Goal: Transaction & Acquisition: Book appointment/travel/reservation

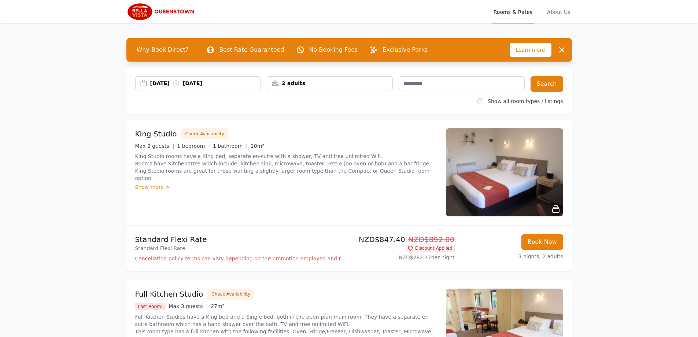
click at [157, 84] on div "[DATE] [DATE]" at bounding box center [205, 83] width 111 height 7
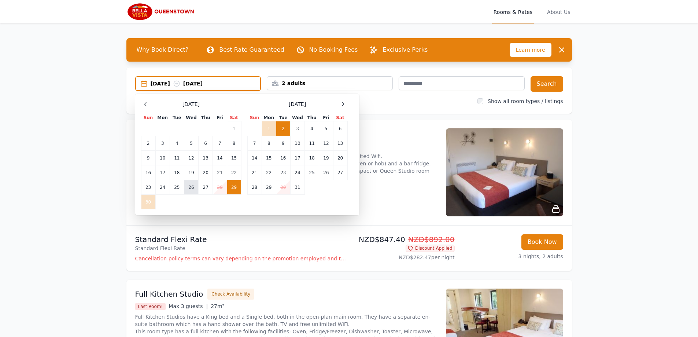
click at [194, 191] on td "26" at bounding box center [191, 187] width 14 height 15
click at [230, 191] on td "29" at bounding box center [234, 187] width 14 height 15
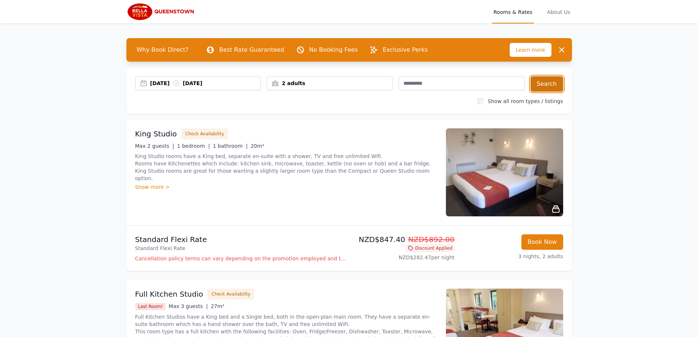
click at [550, 80] on button "Search" at bounding box center [547, 83] width 33 height 15
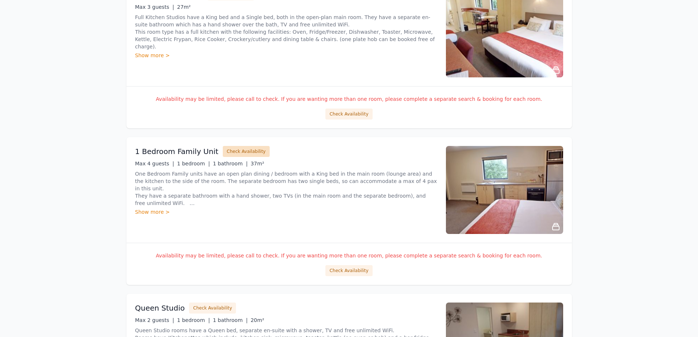
scroll to position [942, 0]
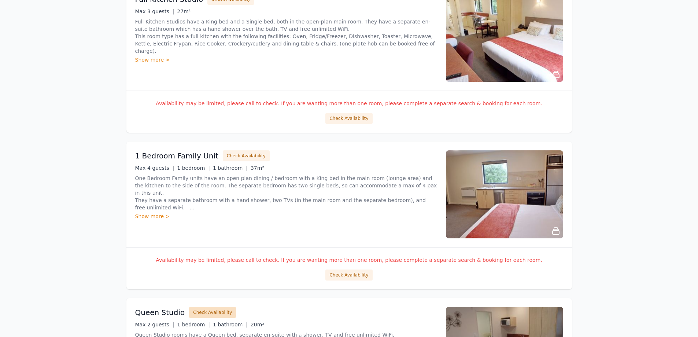
click at [196, 313] on button "Check Availability" at bounding box center [212, 312] width 47 height 11
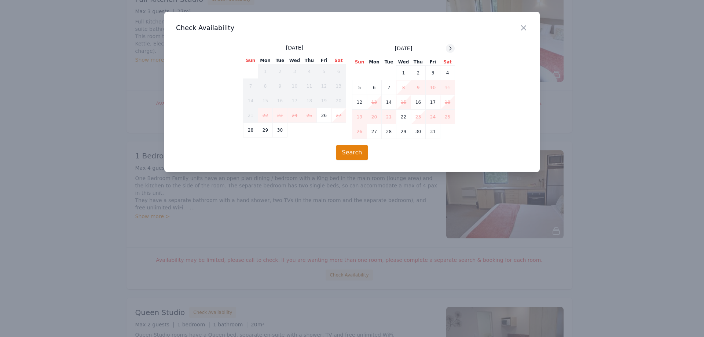
click at [451, 47] on icon at bounding box center [450, 48] width 6 height 6
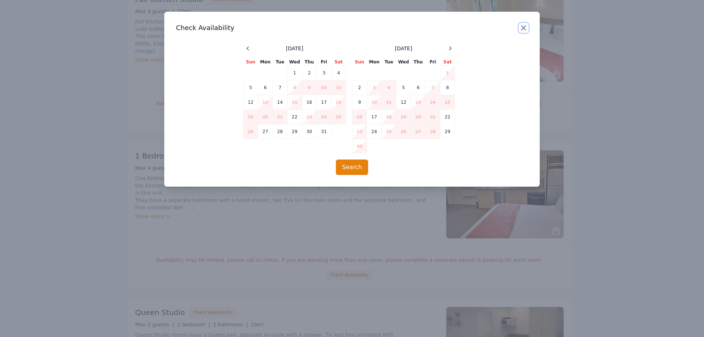
click at [523, 26] on icon "button" at bounding box center [523, 27] width 9 height 9
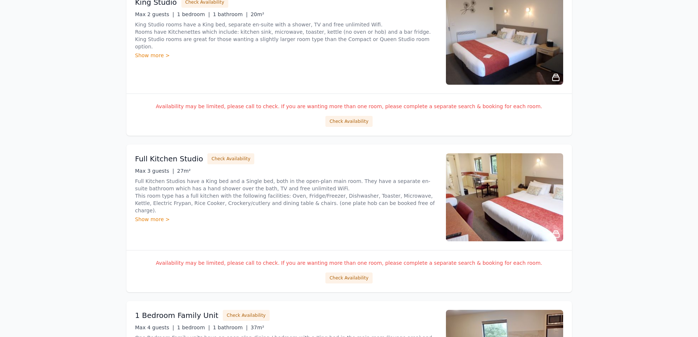
scroll to position [722, 0]
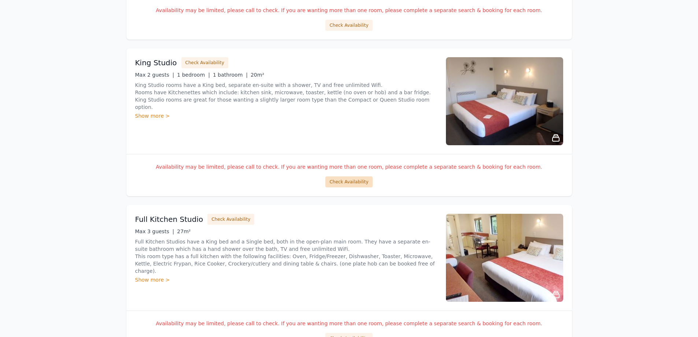
click at [358, 183] on button "Check Availability" at bounding box center [348, 181] width 47 height 11
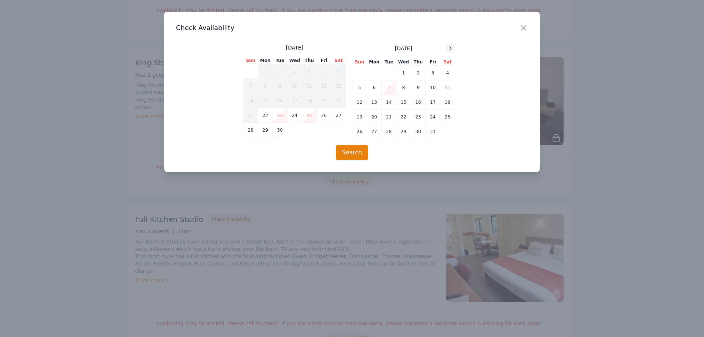
click at [453, 48] on icon at bounding box center [450, 48] width 6 height 6
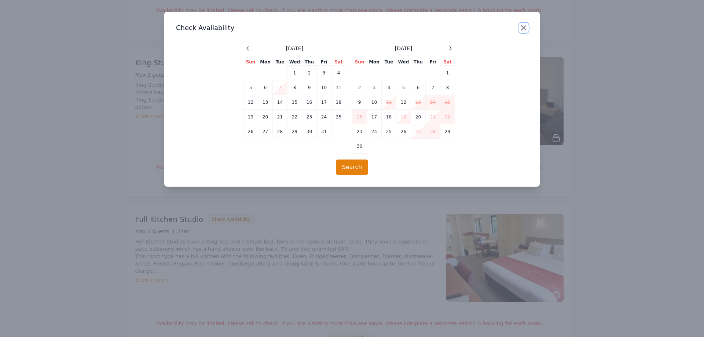
click at [520, 26] on icon "button" at bounding box center [523, 27] width 9 height 9
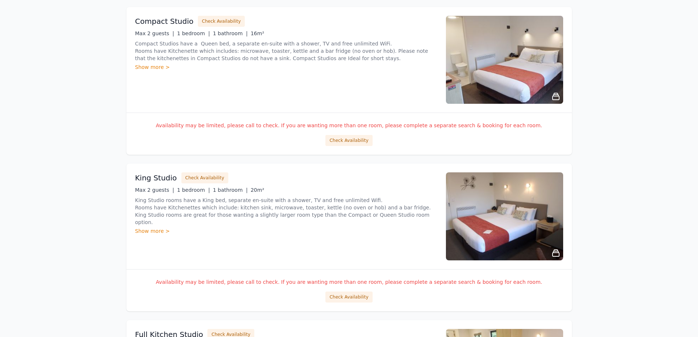
scroll to position [465, 0]
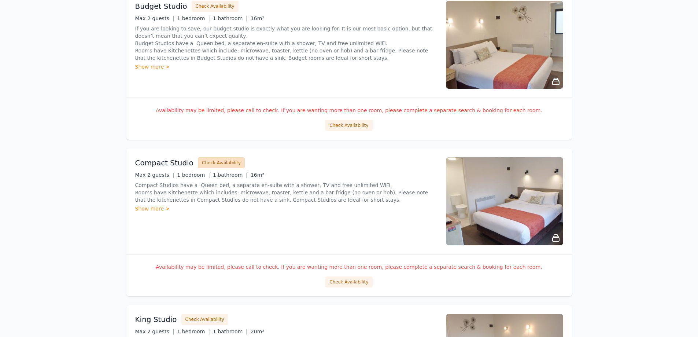
click at [221, 159] on button "Check Availability" at bounding box center [221, 162] width 47 height 11
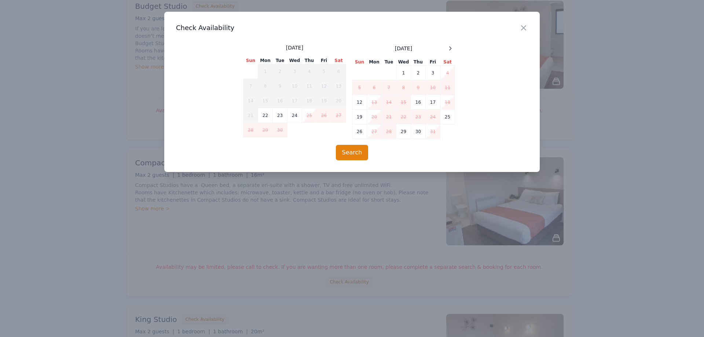
click at [456, 44] on div "[DATE] Sun Mon Tue Wed Thu Fri Sat 1 2 3 4 5 6 7 8 9 10 11 12 13 14 15 16 17 18…" at bounding box center [352, 91] width 218 height 95
click at [450, 47] on icon at bounding box center [450, 48] width 6 height 6
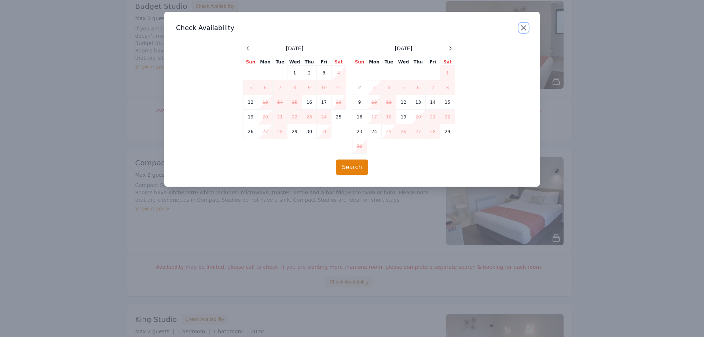
click at [520, 27] on icon "button" at bounding box center [523, 27] width 9 height 9
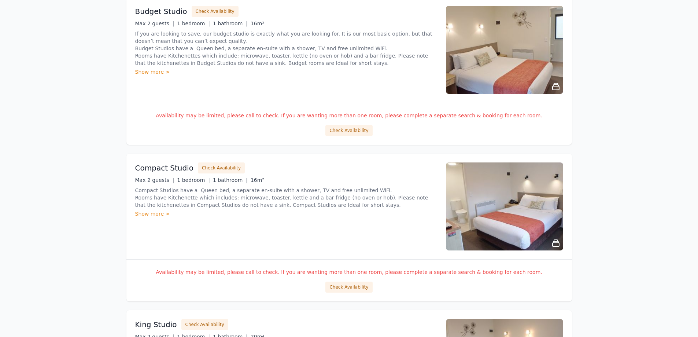
scroll to position [356, 0]
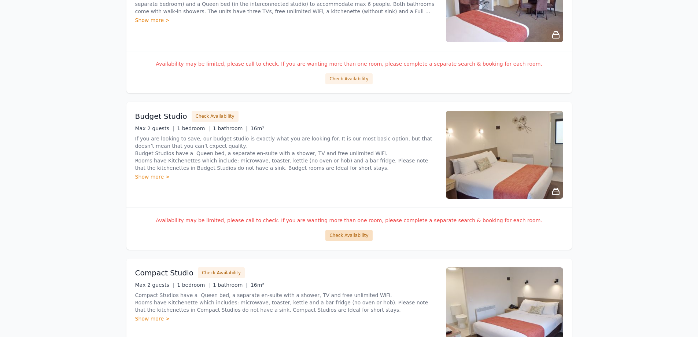
click at [349, 238] on button "Check Availability" at bounding box center [348, 235] width 47 height 11
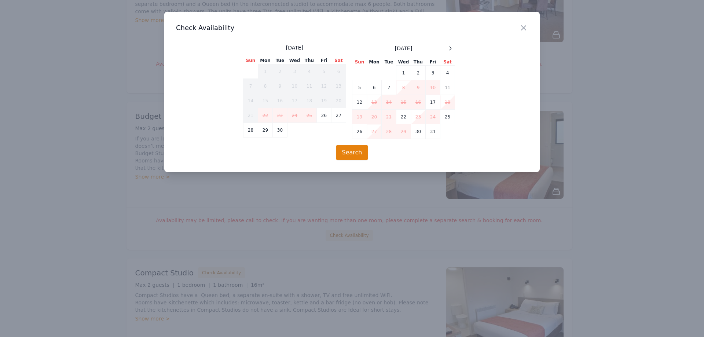
click at [449, 54] on div "[DATE] Sun Mon Tue Wed Thu Fri Sat 1 2 3 4 5 6 7 8 9 10 11 12 13 14 15 16 17 18…" at bounding box center [403, 91] width 103 height 95
click at [450, 49] on icon at bounding box center [450, 48] width 6 height 6
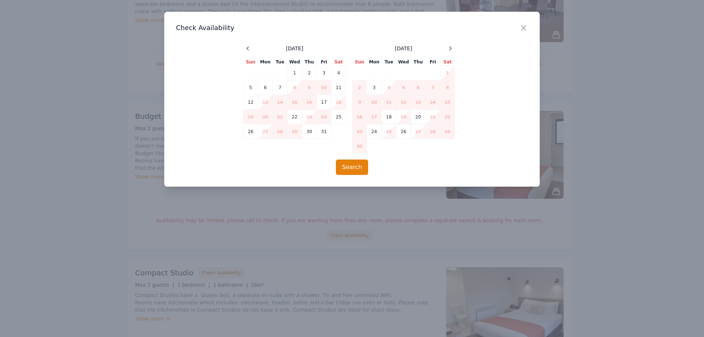
click at [112, 147] on div at bounding box center [352, 168] width 704 height 337
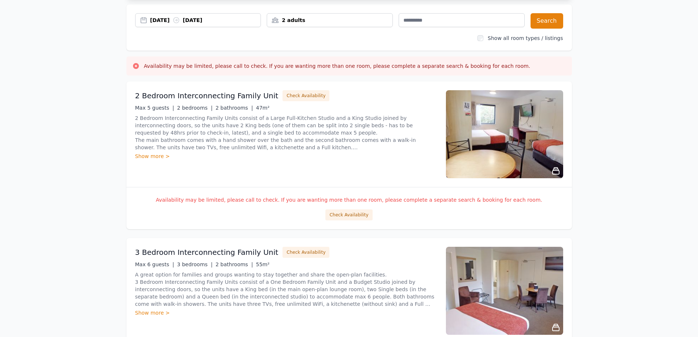
scroll to position [62, 0]
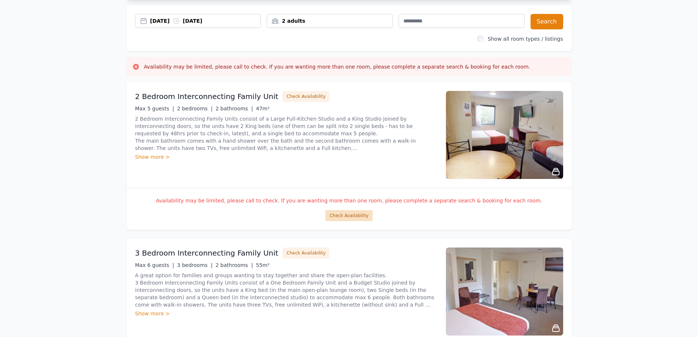
click at [344, 216] on button "Check Availability" at bounding box center [348, 215] width 47 height 11
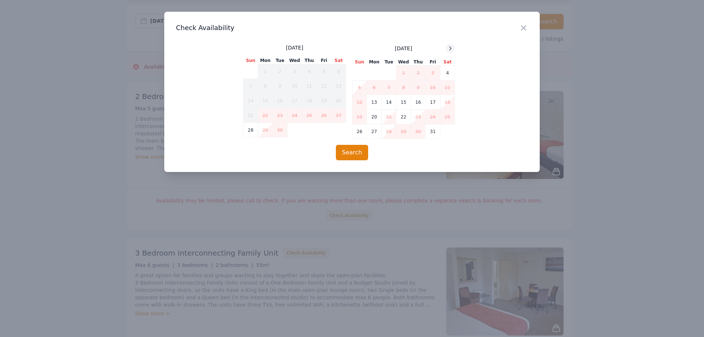
click at [453, 48] on div at bounding box center [450, 48] width 9 height 9
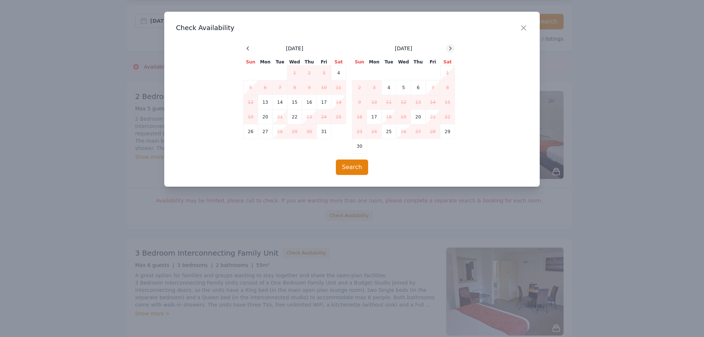
click at [453, 47] on div at bounding box center [450, 48] width 9 height 9
click at [115, 148] on div at bounding box center [352, 168] width 704 height 337
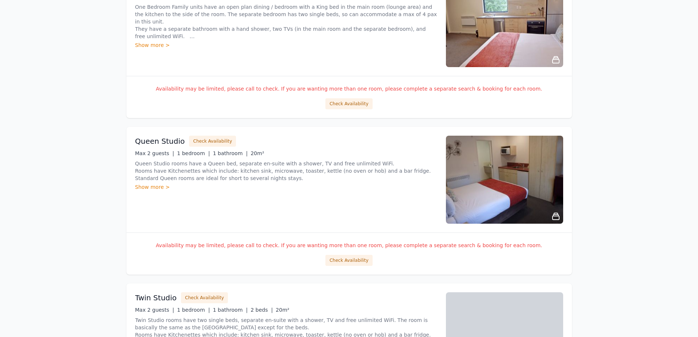
scroll to position [1089, 0]
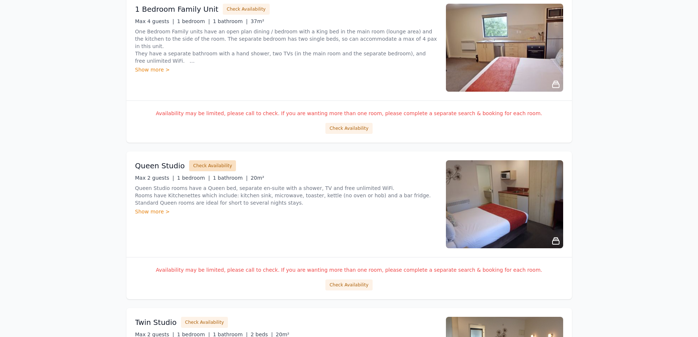
click at [204, 168] on button "Check Availability" at bounding box center [212, 165] width 47 height 11
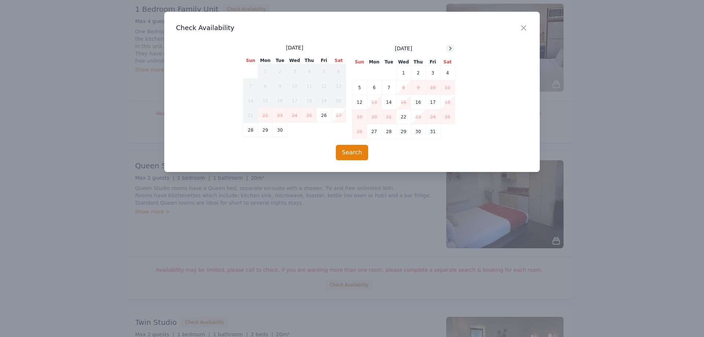
click at [451, 51] on div at bounding box center [450, 48] width 9 height 9
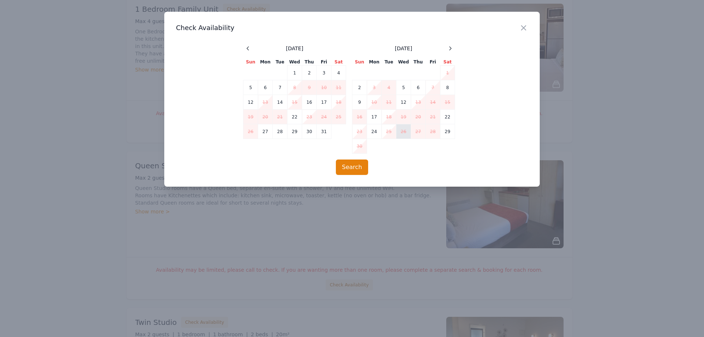
click at [402, 135] on td "26" at bounding box center [403, 131] width 15 height 15
click at [526, 28] on icon "button" at bounding box center [523, 27] width 9 height 9
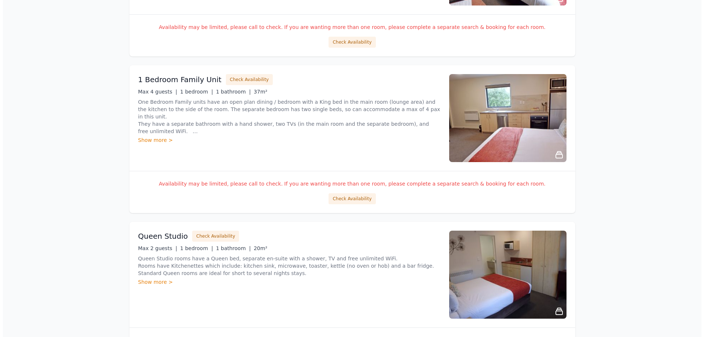
scroll to position [1015, 0]
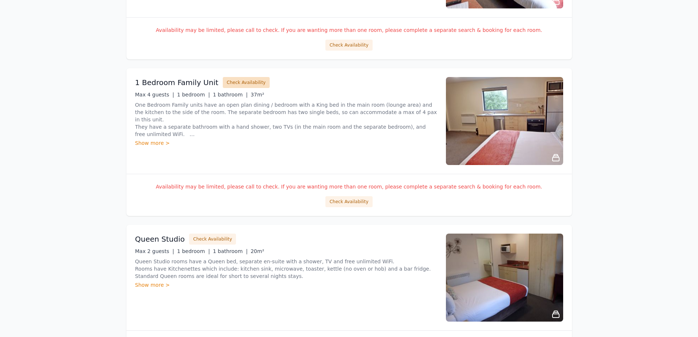
click at [223, 80] on button "Check Availability" at bounding box center [246, 82] width 47 height 11
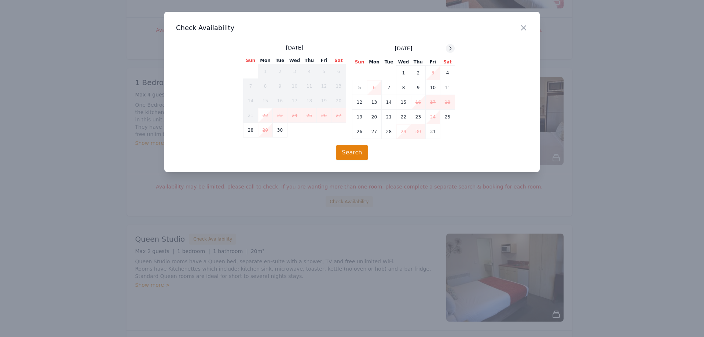
click at [450, 49] on icon at bounding box center [450, 48] width 6 height 6
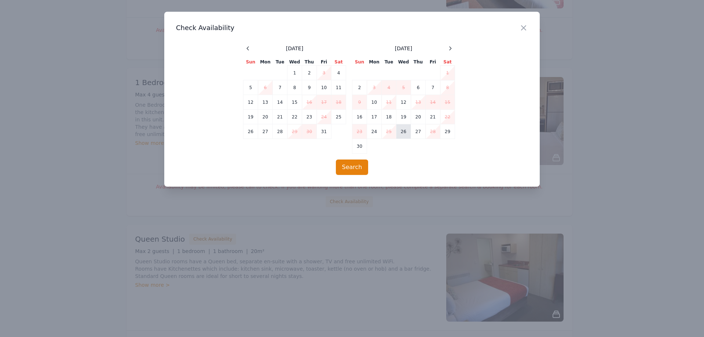
click at [406, 136] on td "26" at bounding box center [403, 131] width 15 height 15
click at [442, 135] on td "29" at bounding box center [447, 131] width 15 height 15
click at [339, 169] on button "Search" at bounding box center [352, 166] width 33 height 15
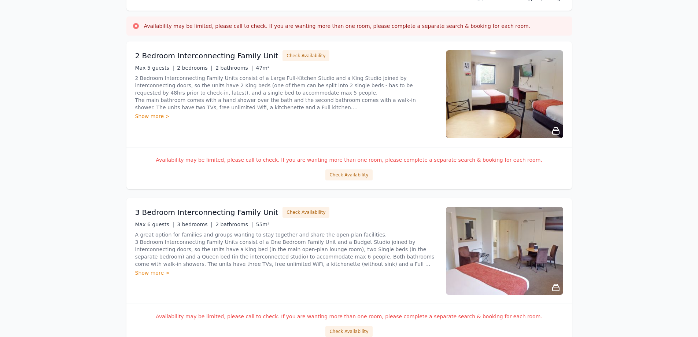
scroll to position [0, 0]
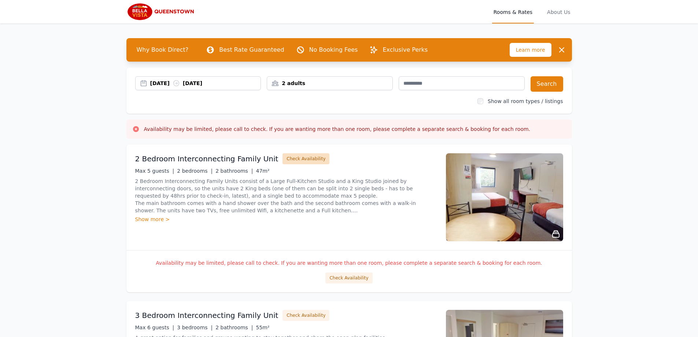
click at [284, 158] on button "Check Availability" at bounding box center [306, 158] width 47 height 11
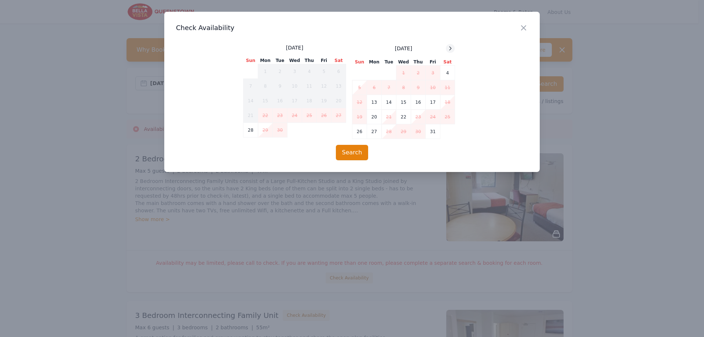
click at [450, 46] on icon at bounding box center [450, 48] width 6 height 6
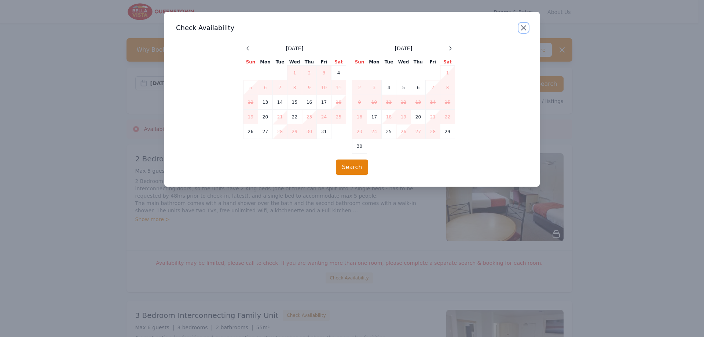
click at [522, 29] on icon "button" at bounding box center [523, 27] width 9 height 9
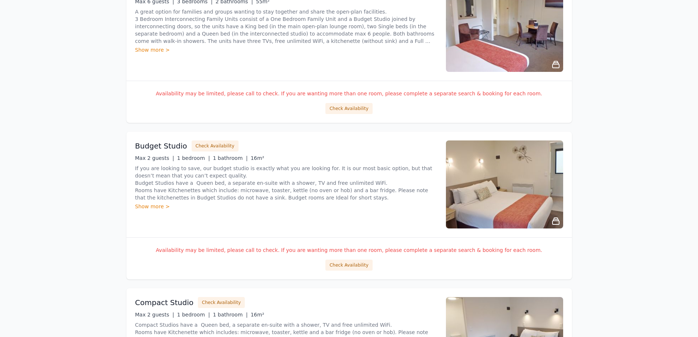
scroll to position [367, 0]
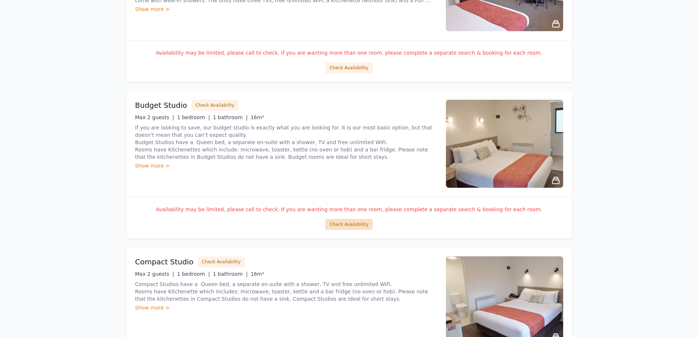
click at [349, 224] on button "Check Availability" at bounding box center [348, 224] width 47 height 11
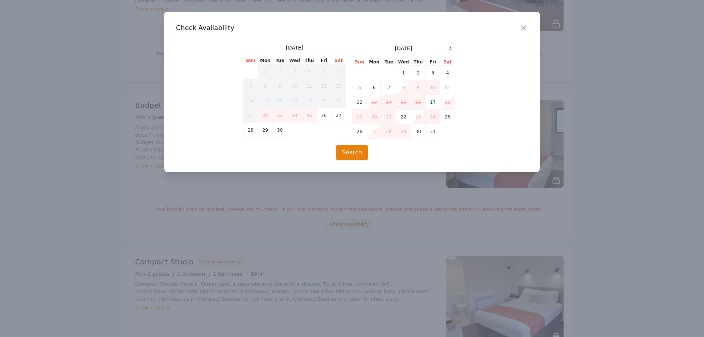
click at [442, 50] on div "[DATE]" at bounding box center [403, 48] width 103 height 9
click at [450, 49] on icon at bounding box center [450, 48] width 2 height 3
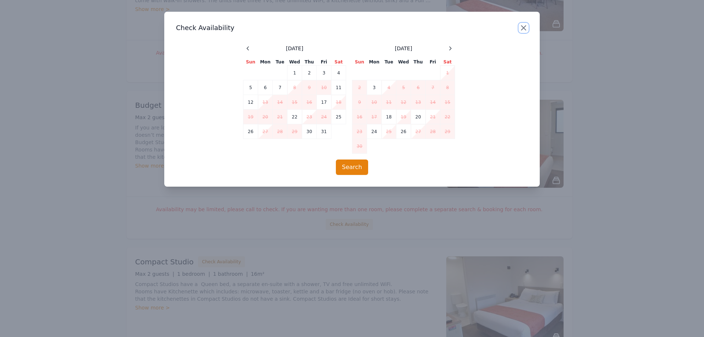
click at [522, 24] on icon "button" at bounding box center [523, 27] width 9 height 9
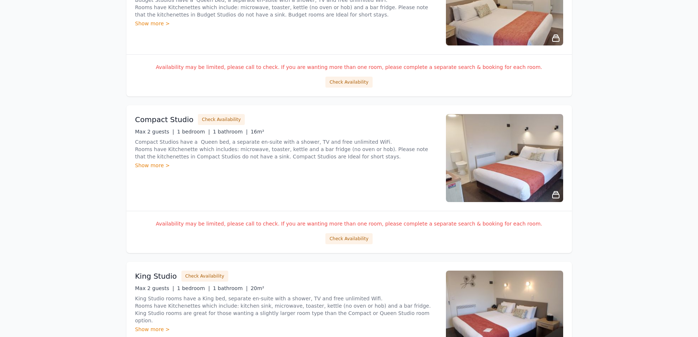
scroll to position [550, 0]
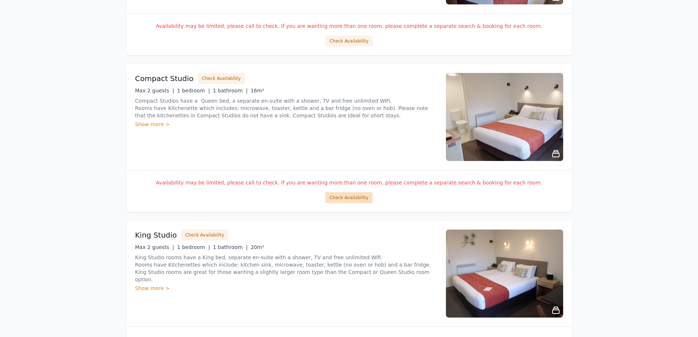
click at [347, 202] on button "Check Availability" at bounding box center [348, 197] width 47 height 11
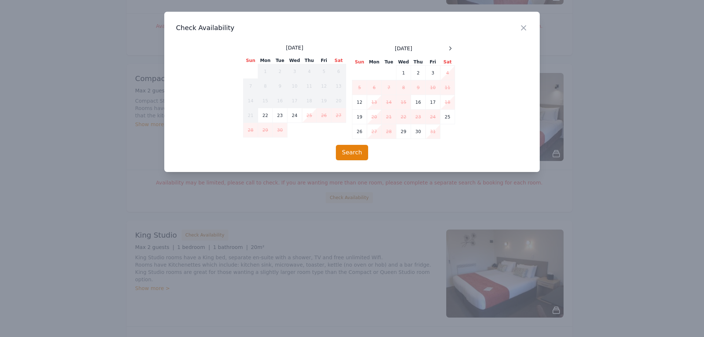
click at [452, 53] on div "[DATE] Sun Mon Tue Wed Thu Fri Sat 1 2 3 4 5 6 7 8 9 10 11 12 13 14 15 16 17 18…" at bounding box center [403, 91] width 103 height 95
click at [451, 48] on icon at bounding box center [450, 48] width 2 height 3
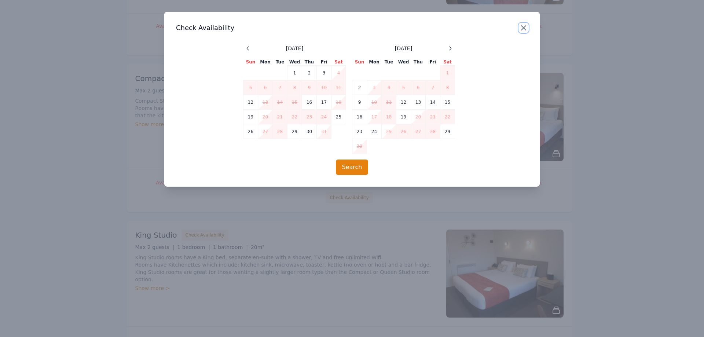
click at [521, 30] on icon "button" at bounding box center [523, 27] width 9 height 9
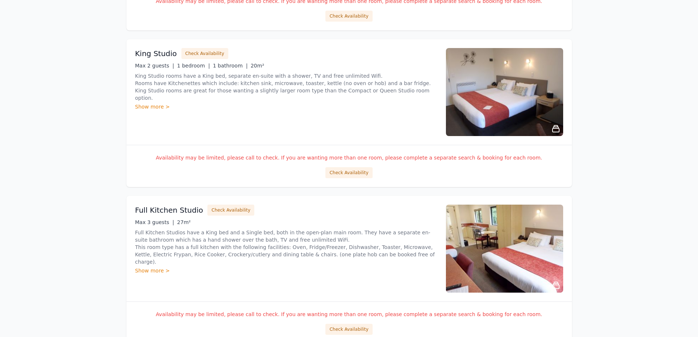
scroll to position [733, 0]
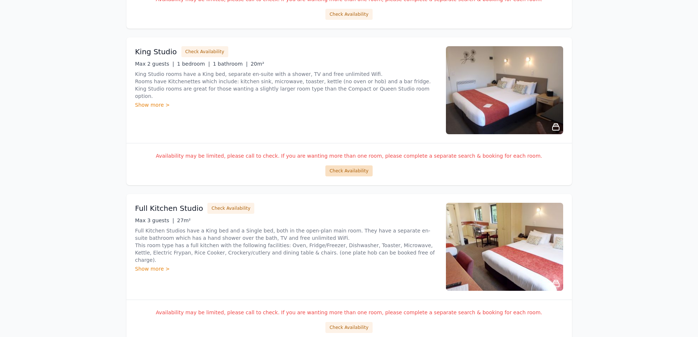
click at [345, 172] on button "Check Availability" at bounding box center [348, 170] width 47 height 11
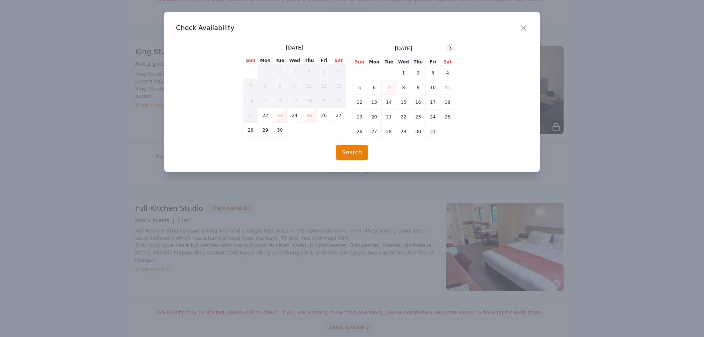
click at [451, 52] on div at bounding box center [450, 48] width 9 height 9
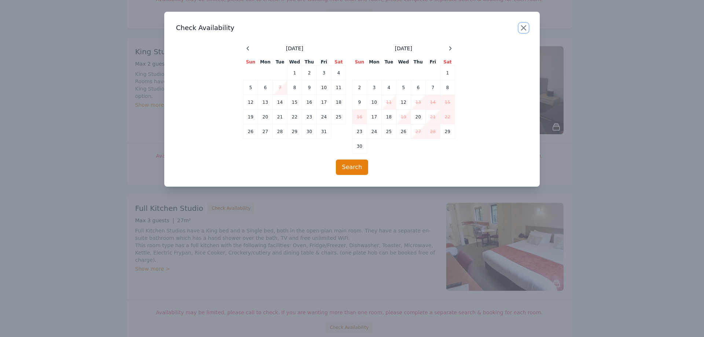
click at [525, 27] on icon "button" at bounding box center [523, 27] width 9 height 9
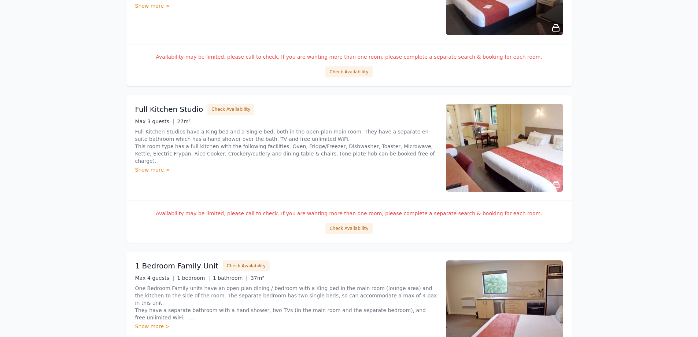
scroll to position [880, 0]
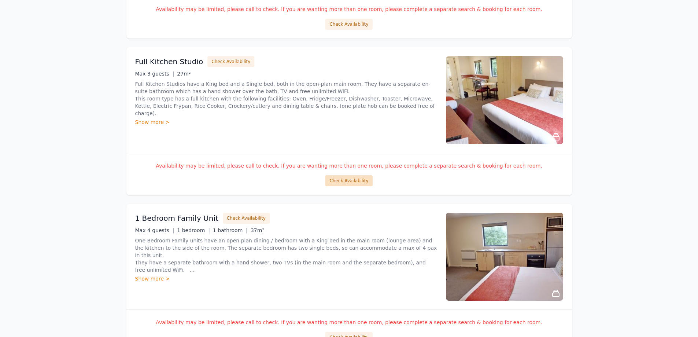
click at [354, 176] on button "Check Availability" at bounding box center [348, 180] width 47 height 11
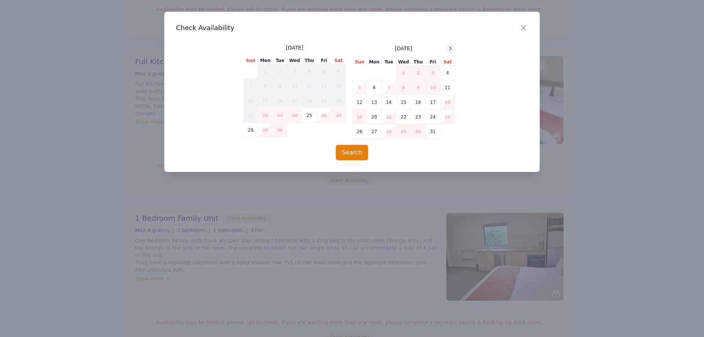
click at [453, 50] on icon at bounding box center [450, 48] width 6 height 6
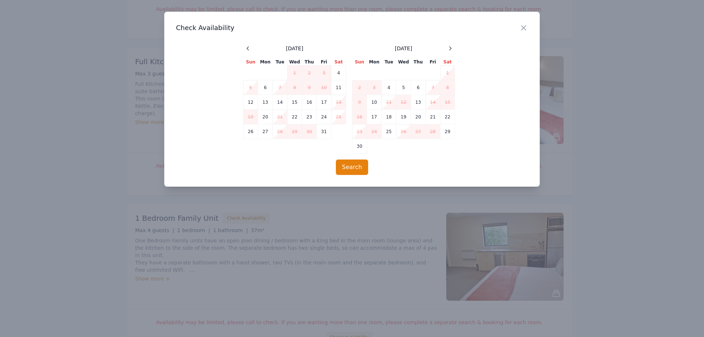
click at [119, 213] on div at bounding box center [352, 168] width 704 height 337
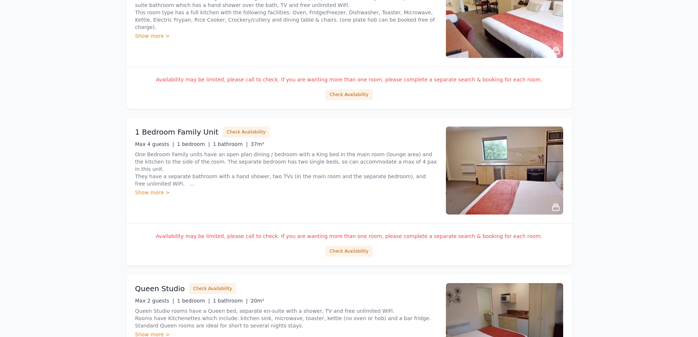
scroll to position [1026, 0]
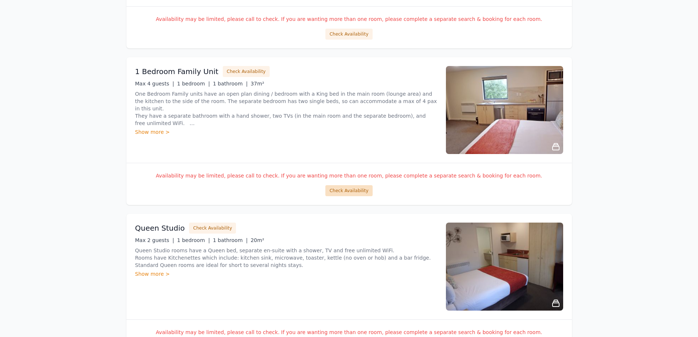
click at [351, 187] on button "Check Availability" at bounding box center [348, 190] width 47 height 11
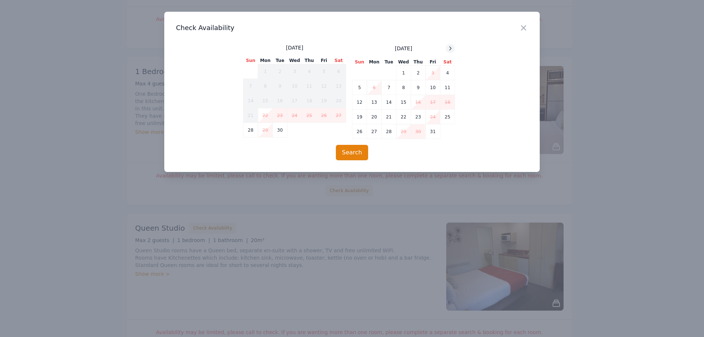
click at [446, 50] on div "[DATE]" at bounding box center [403, 48] width 103 height 9
click at [448, 50] on icon at bounding box center [450, 48] width 6 height 6
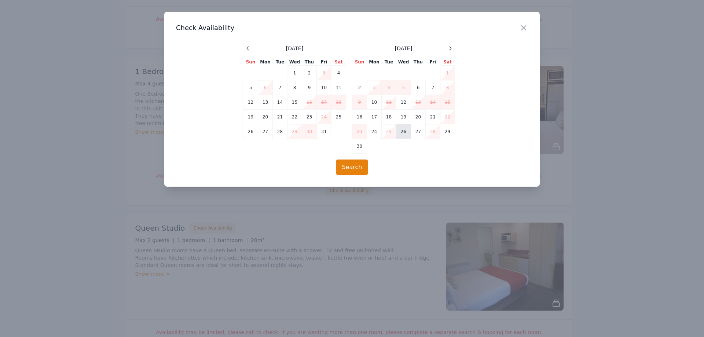
click at [402, 136] on td "26" at bounding box center [403, 131] width 15 height 15
click at [525, 27] on icon "button" at bounding box center [523, 27] width 9 height 9
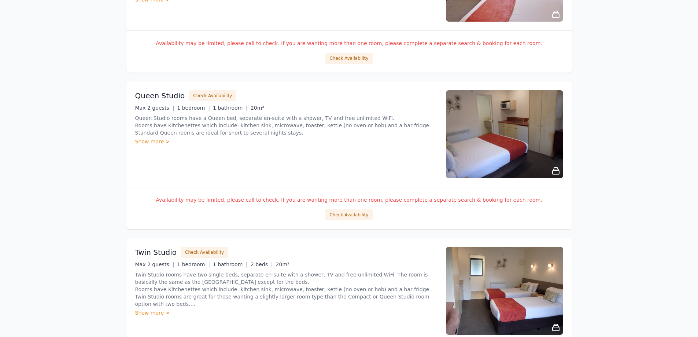
scroll to position [1173, 0]
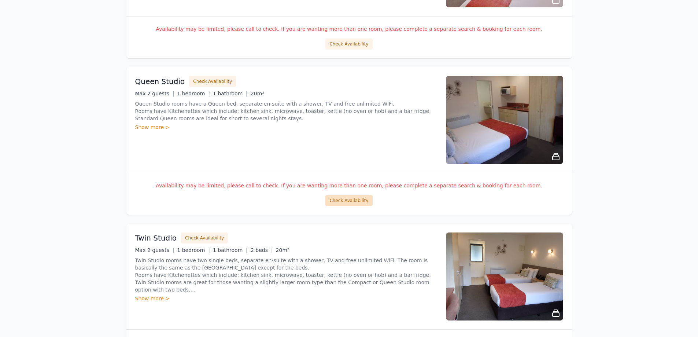
click at [339, 196] on button "Check Availability" at bounding box center [348, 200] width 47 height 11
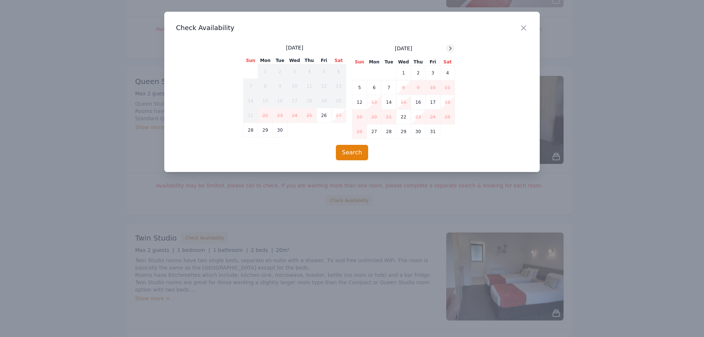
click at [453, 47] on div at bounding box center [450, 48] width 9 height 9
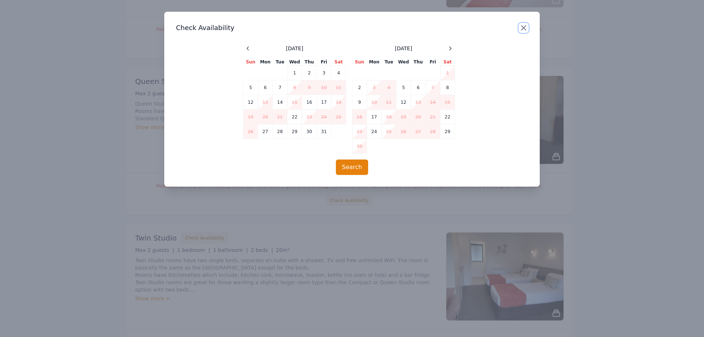
click at [521, 26] on icon "button" at bounding box center [523, 28] width 4 height 4
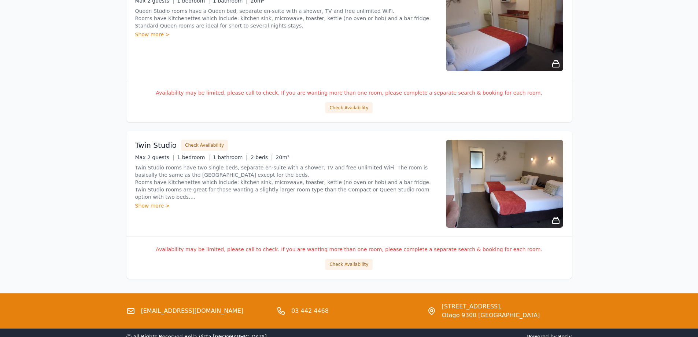
scroll to position [1309, 0]
